Goal: Obtain resource: Download file/media

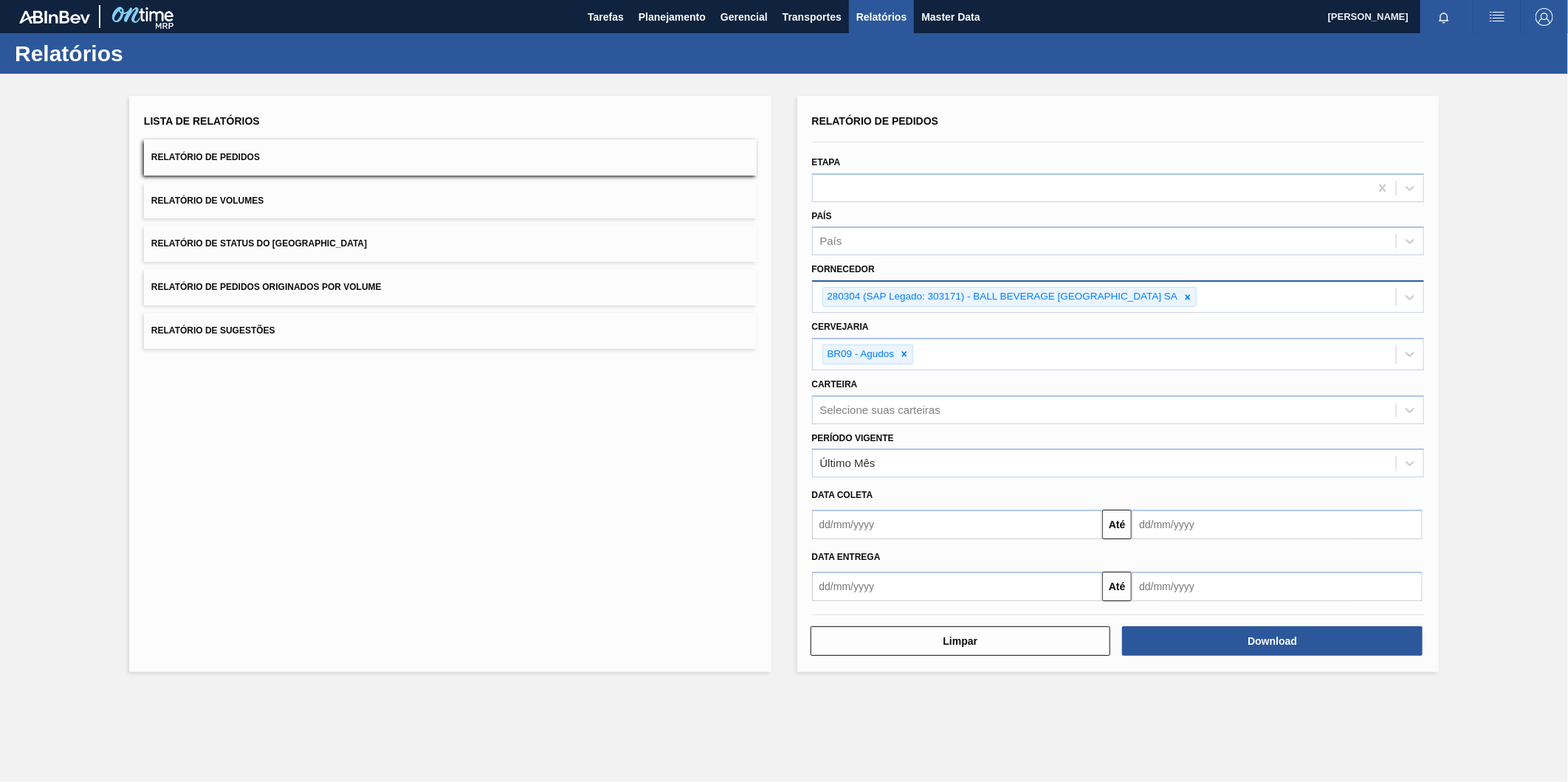
click at [1193, 294] on icon at bounding box center [1188, 298] width 11 height 11
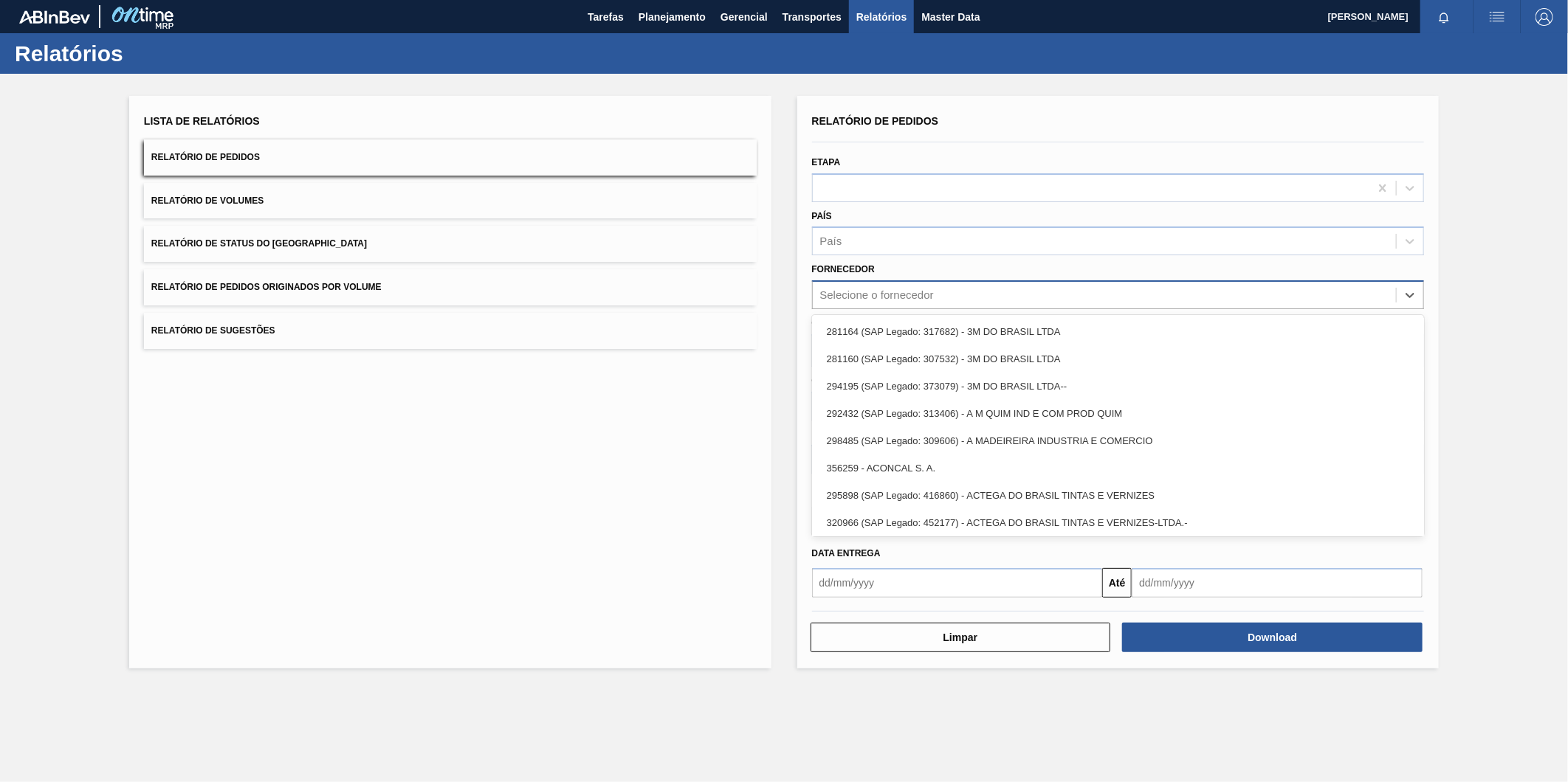
click at [1002, 300] on div "Selecione o fornecedor" at bounding box center [1105, 295] width 584 height 21
paste input "279725"
type input "279725"
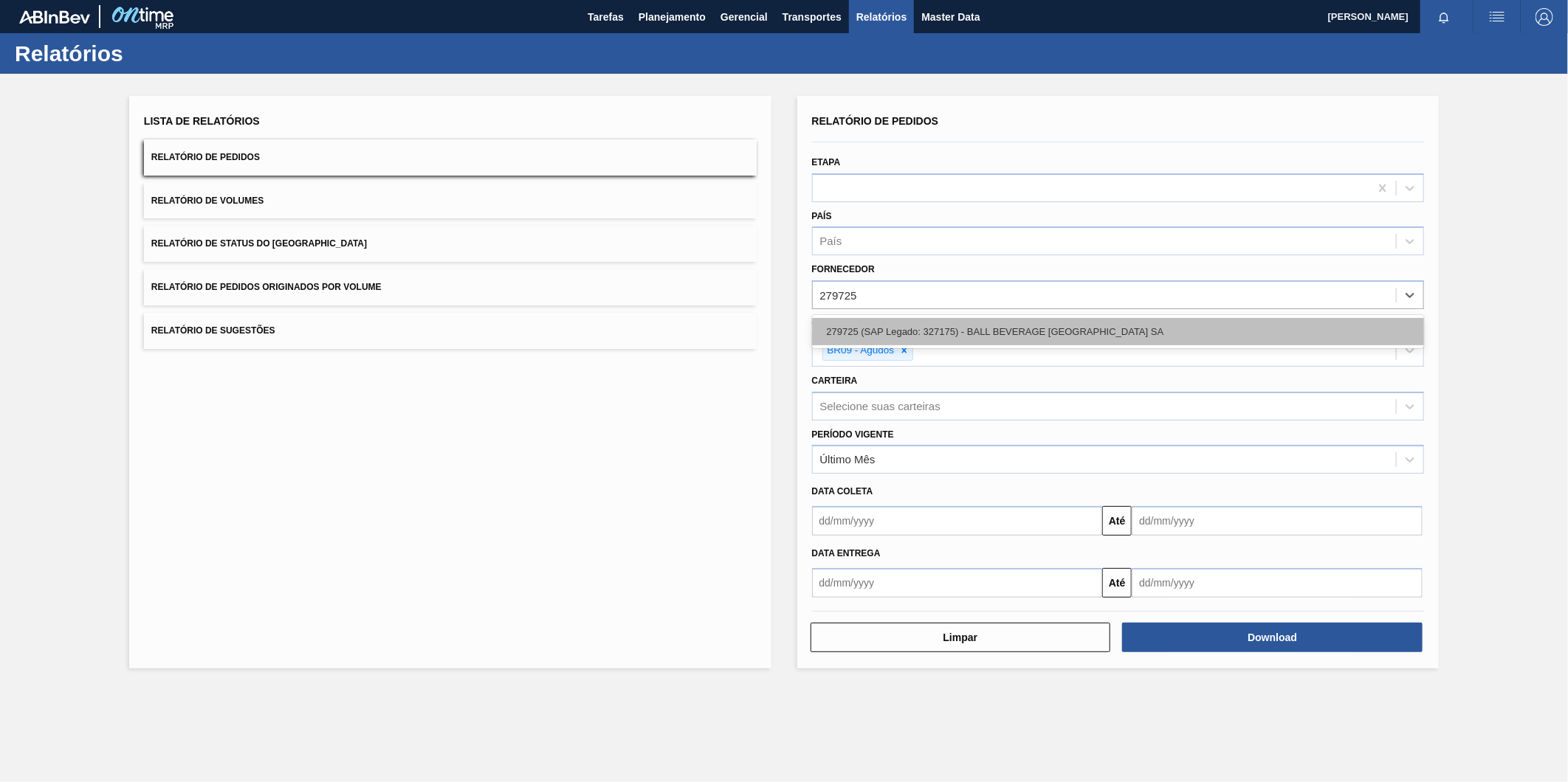
click at [984, 325] on div "279725 (SAP Legado: 327175) - BALL BEVERAGE [GEOGRAPHIC_DATA] SA" at bounding box center [1118, 332] width 613 height 27
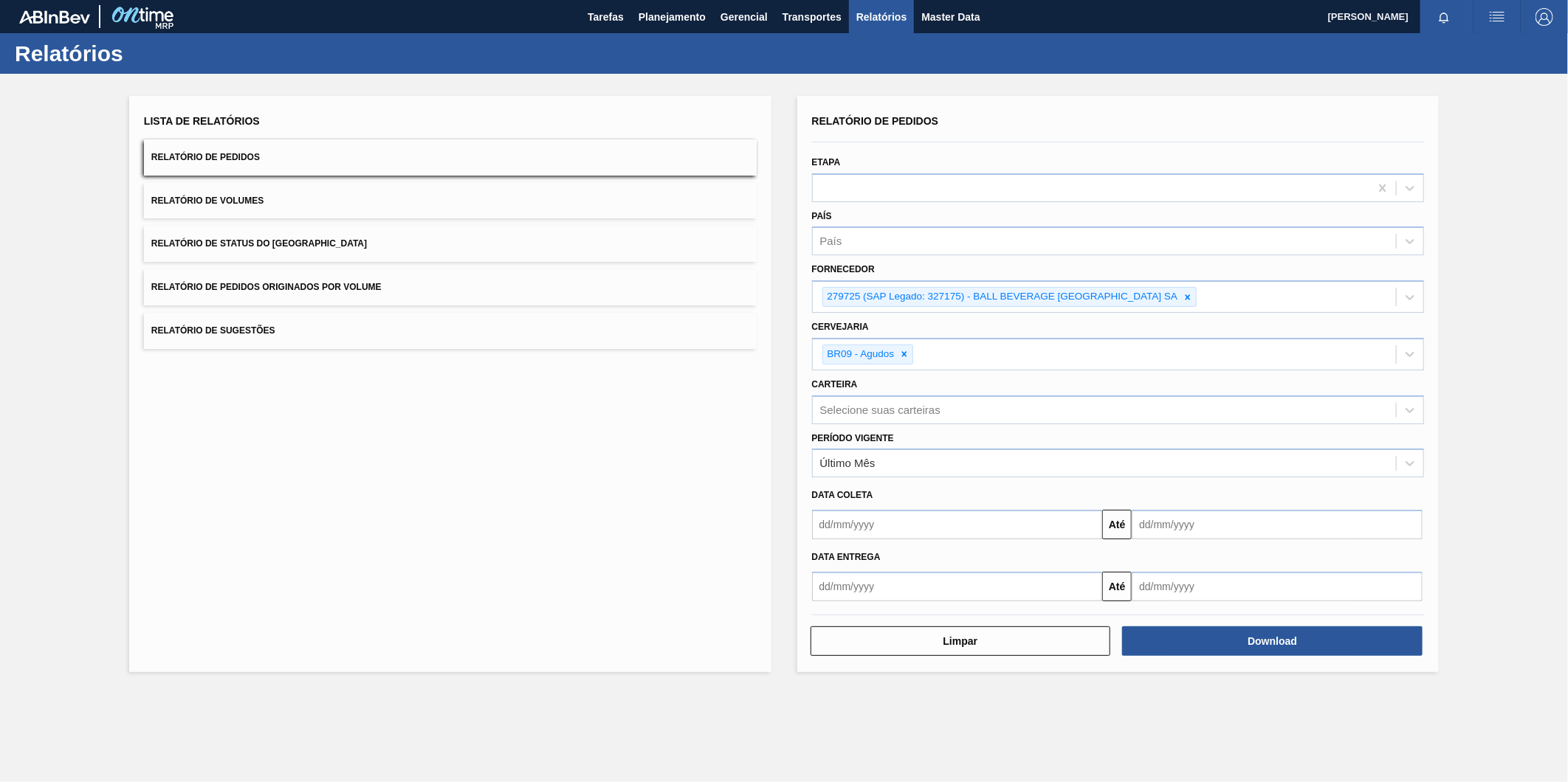
click at [1512, 407] on div "Lista de Relatórios Relatório de Pedidos Relatório de Volumes Relatório de Stat…" at bounding box center [784, 382] width 1568 height 617
click at [1189, 296] on icon at bounding box center [1188, 297] width 5 height 5
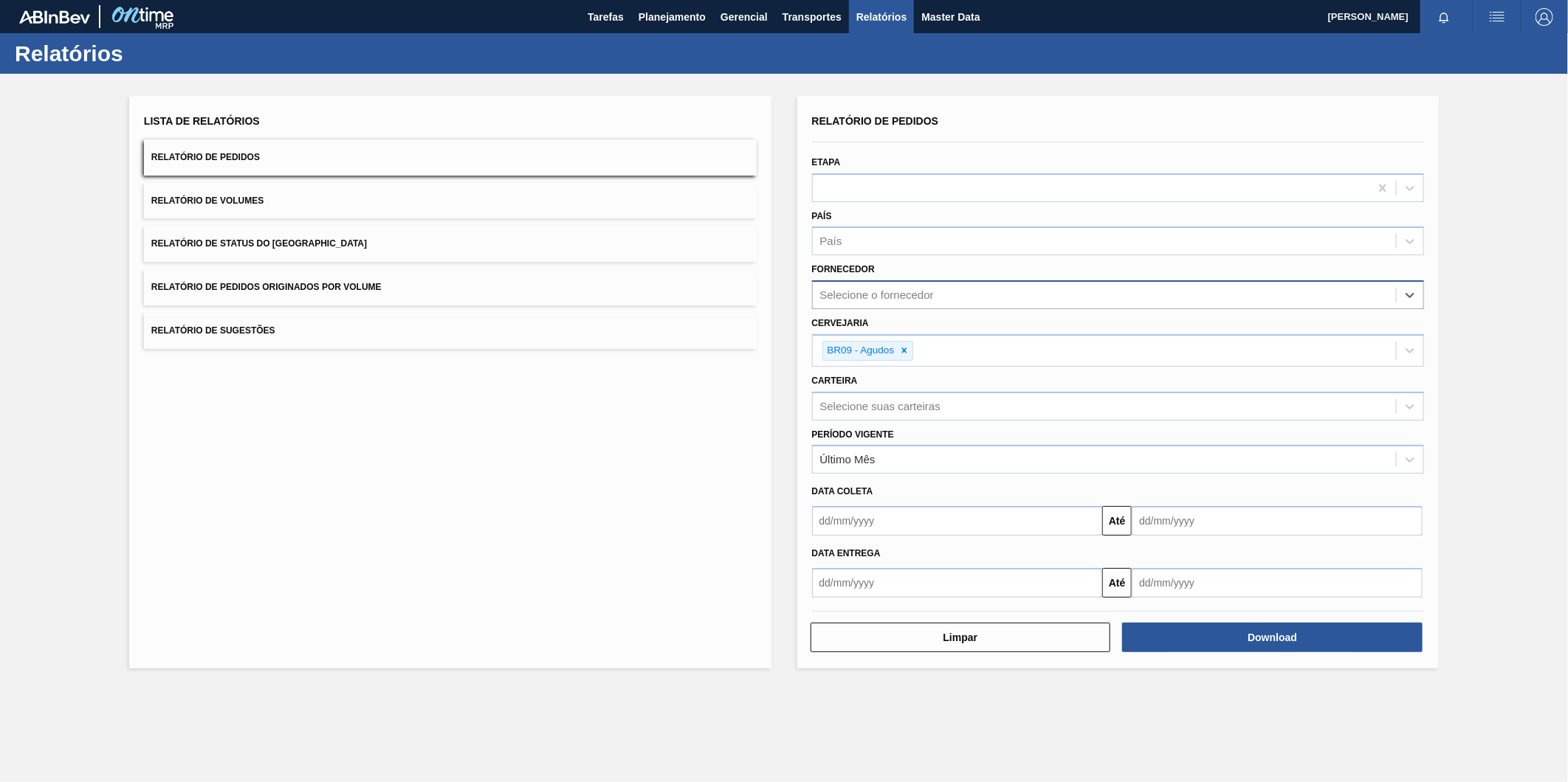
paste input "279725"
type input "279725"
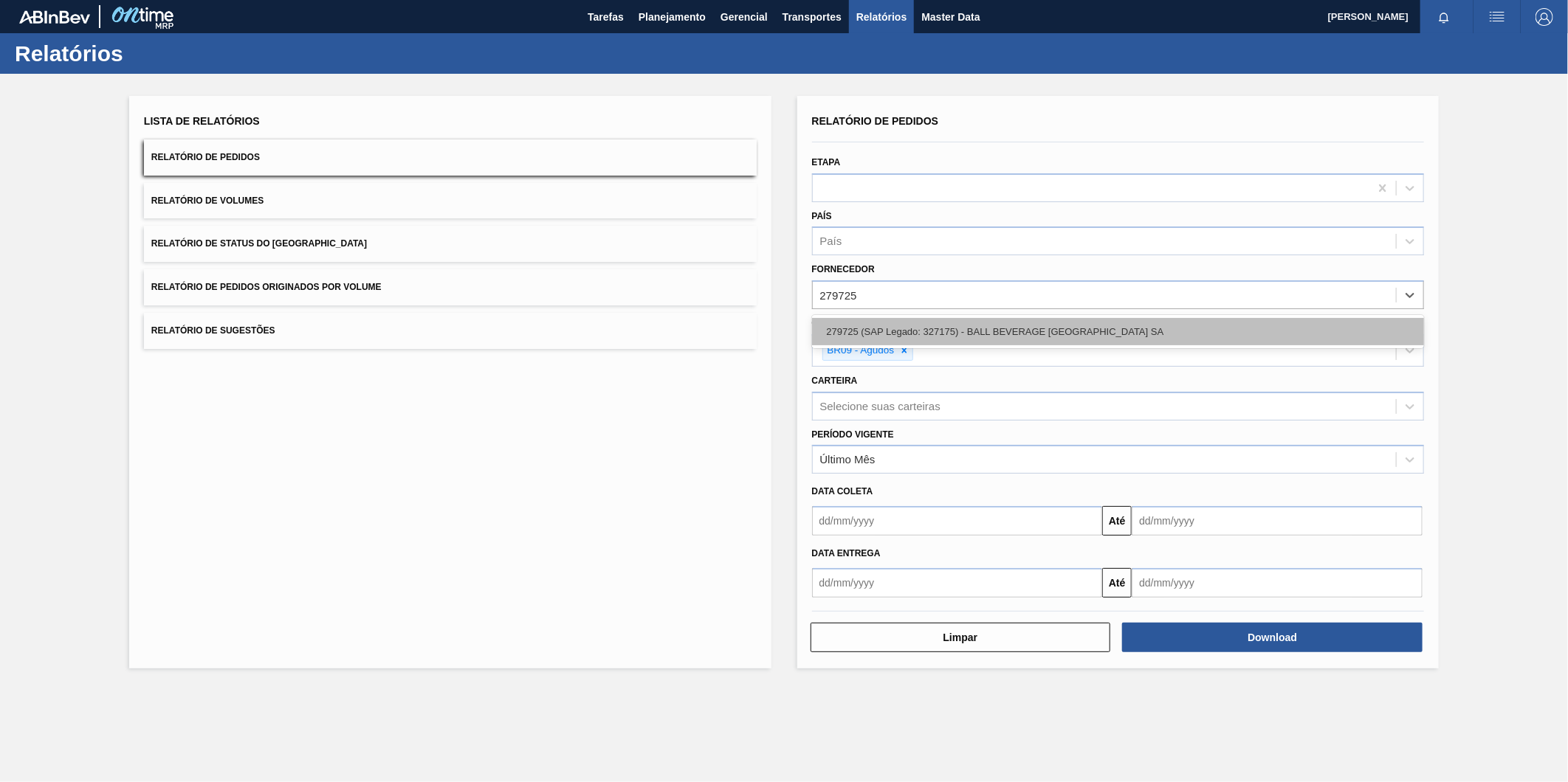
click at [1021, 321] on div "279725 (SAP Legado: 327175) - BALL BEVERAGE [GEOGRAPHIC_DATA] SA" at bounding box center [1118, 332] width 613 height 27
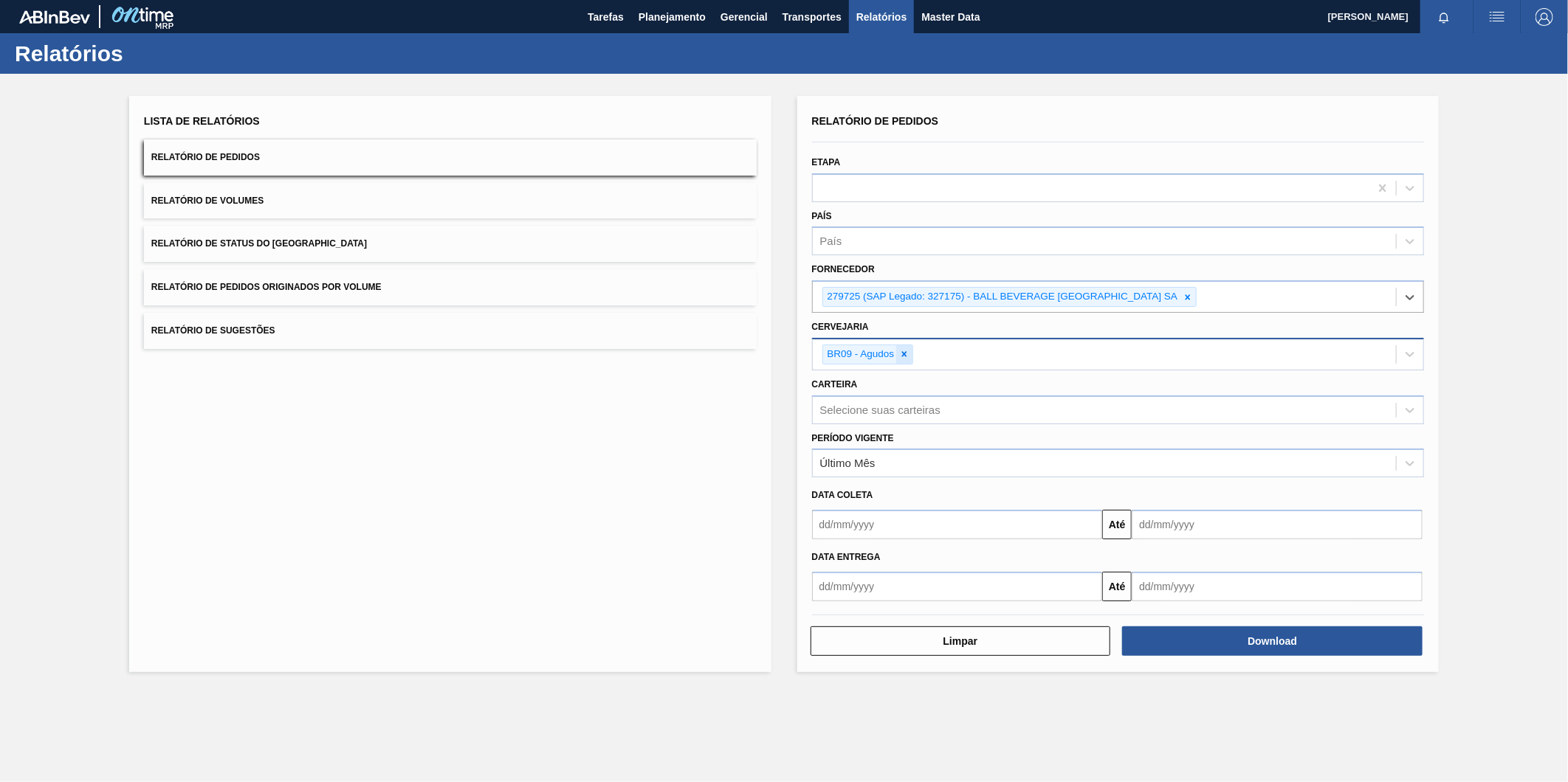
click at [906, 349] on icon at bounding box center [905, 354] width 11 height 11
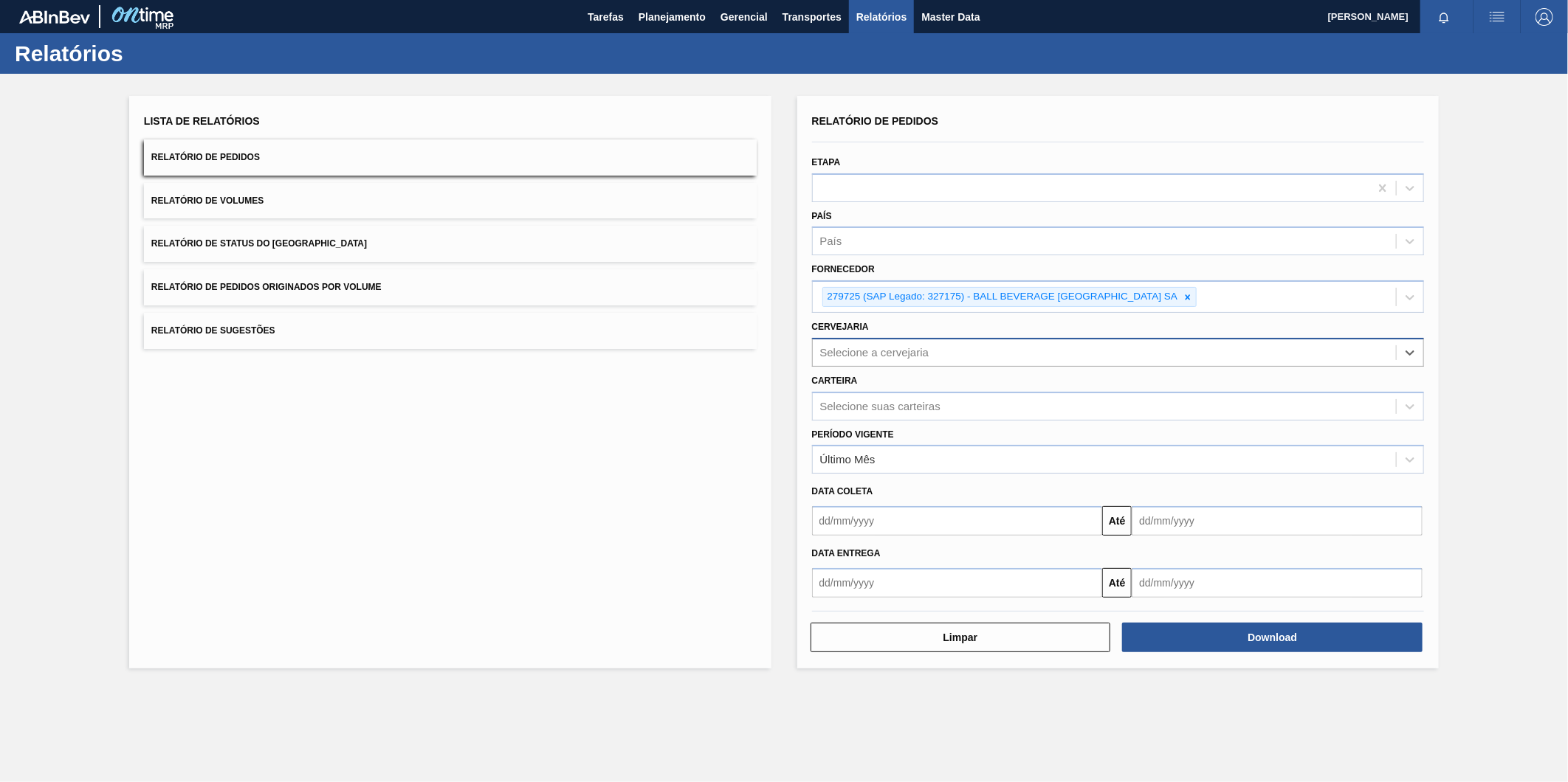
click at [882, 358] on div "Selecione a cervejaria" at bounding box center [1105, 352] width 584 height 21
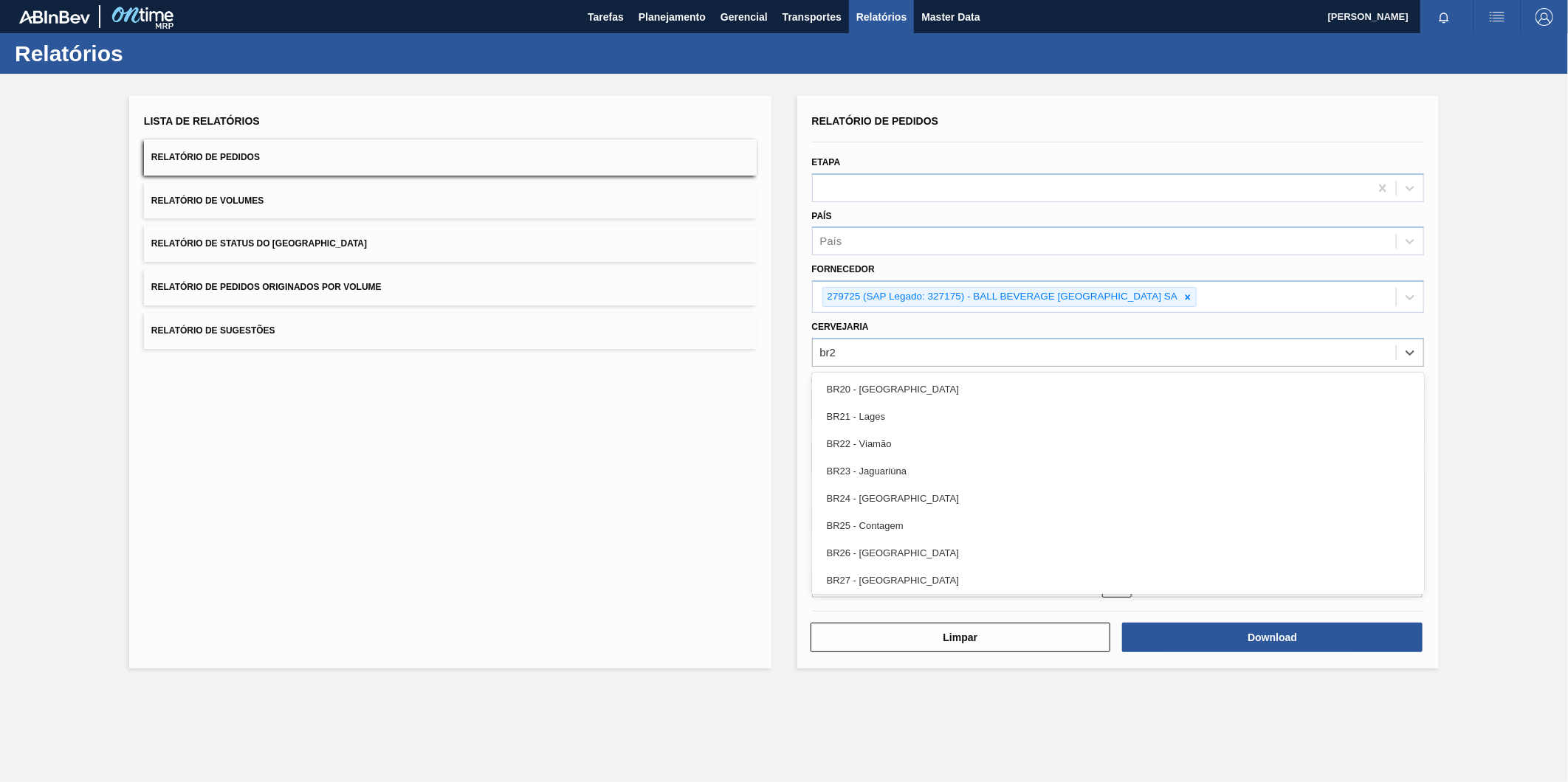
type input "br22"
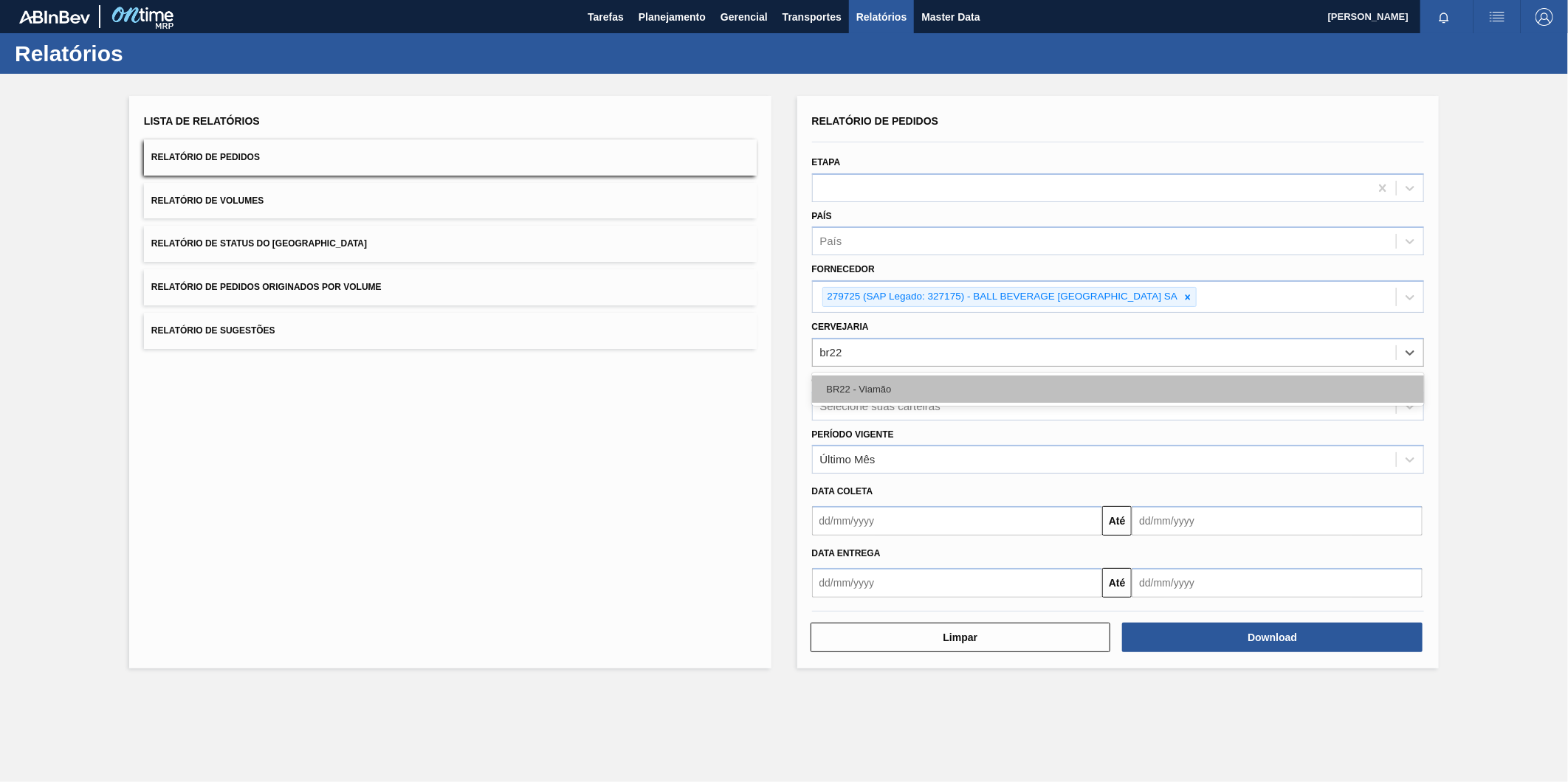
click at [884, 380] on div "BR22 - Viamão" at bounding box center [1118, 389] width 613 height 27
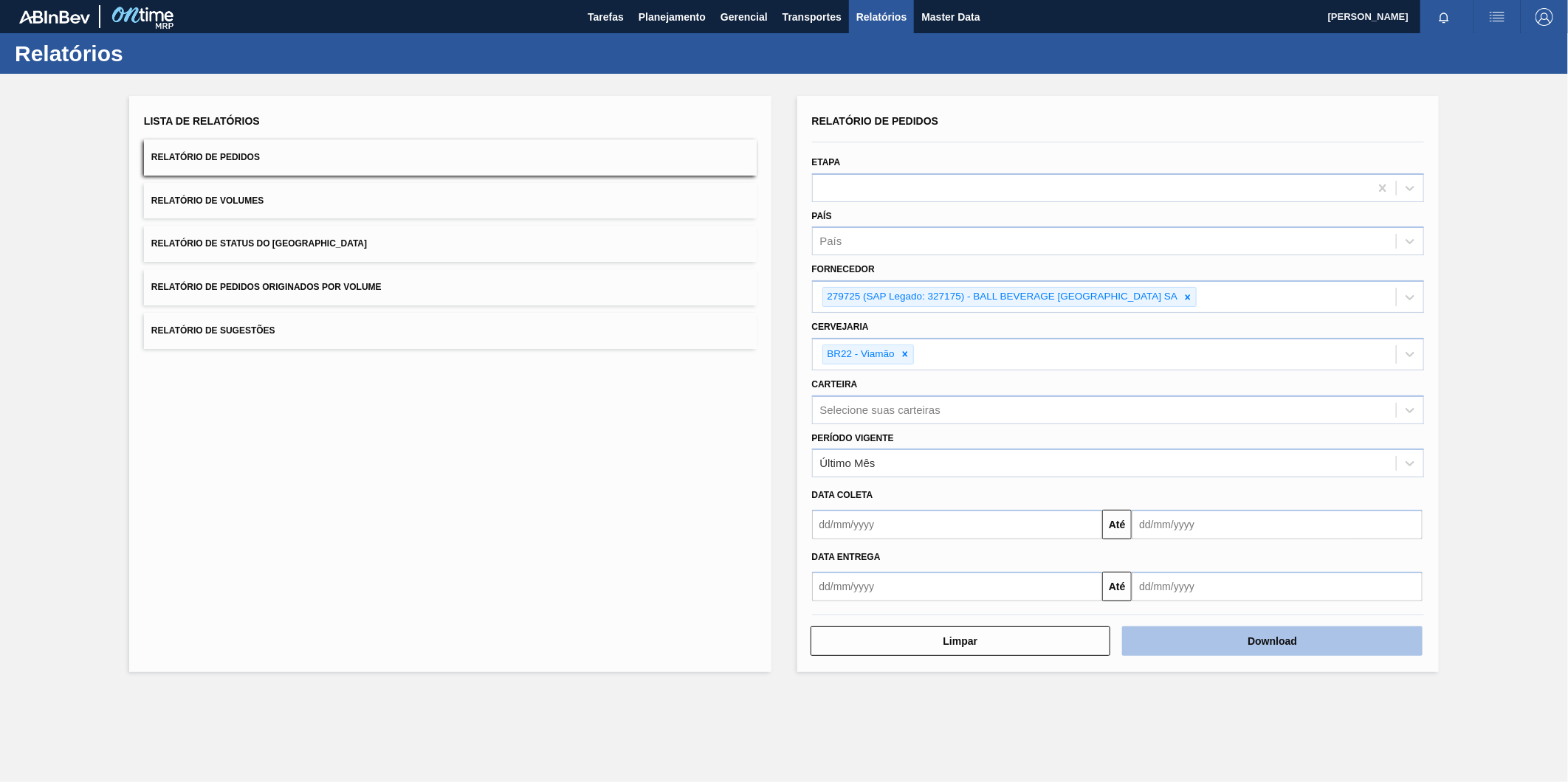
click at [1321, 642] on button "Download" at bounding box center [1273, 641] width 301 height 30
